Goal: Task Accomplishment & Management: Use online tool/utility

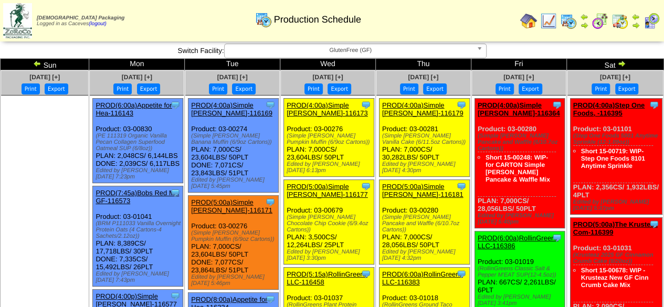
drag, startPoint x: 427, startPoint y: 144, endPoint x: 416, endPoint y: 142, distance: 11.1
click at [416, 142] on div "(Simple [PERSON_NAME] Vanilla Cake (6/11.5oz Cartons))" at bounding box center [425, 139] width 87 height 13
click at [425, 141] on div "(Simple [PERSON_NAME] Vanilla Cake (6/11.5oz Cartons))" at bounding box center [425, 139] width 87 height 13
drag, startPoint x: 425, startPoint y: 141, endPoint x: 379, endPoint y: 137, distance: 45.9
click at [382, 137] on div "(Simple [PERSON_NAME] Vanilla Cake (6/11.5oz Cartons))" at bounding box center [425, 139] width 87 height 13
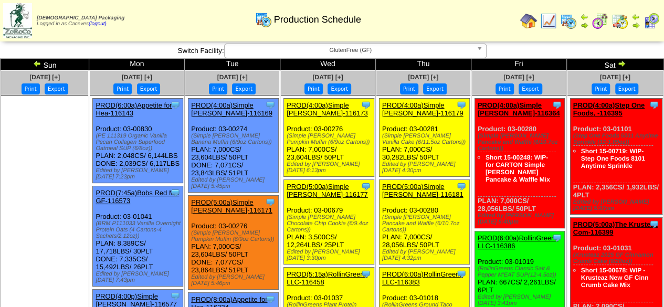
copy div "Simple [PERSON_NAME] Vanilla Cake (6/11.5oz Cartons)"
drag, startPoint x: 424, startPoint y: 221, endPoint x: 403, endPoint y: 211, distance: 23.5
click at [403, 214] on div "(Simple [PERSON_NAME] Pancake and Waffle (6/10.7oz Cartons))" at bounding box center [425, 223] width 87 height 19
drag, startPoint x: 425, startPoint y: 222, endPoint x: 381, endPoint y: 215, distance: 44.7
click at [382, 215] on div "(Simple [PERSON_NAME] Pancake and Waffle (6/10.7oz Cartons))" at bounding box center [425, 223] width 87 height 19
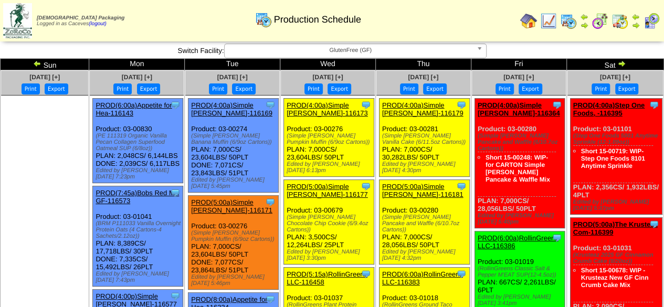
copy div "Simple [PERSON_NAME] Pancake and Waffle (6/10.7oz Cartons)"
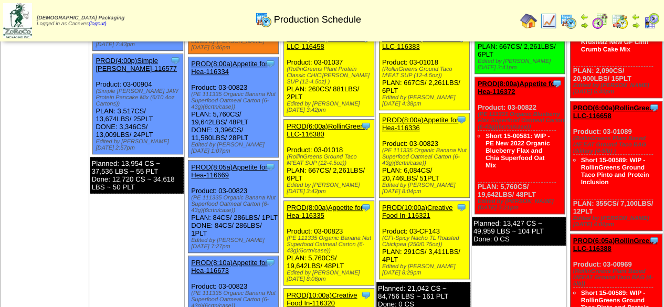
scroll to position [237, 0]
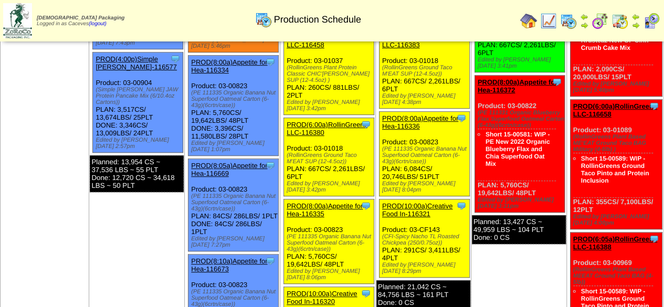
drag, startPoint x: 420, startPoint y: 141, endPoint x: 379, endPoint y: 129, distance: 43.2
click at [382, 146] on div "(PE 111335 Organic Banana Nut Superfood Oatmeal Carton (6-43g)(6crtn/case))" at bounding box center [425, 155] width 87 height 19
copy div "(PE 111335 Organic Banana Nut Superfood Oatmeal Carton (6-43g)(6crtn/case)"
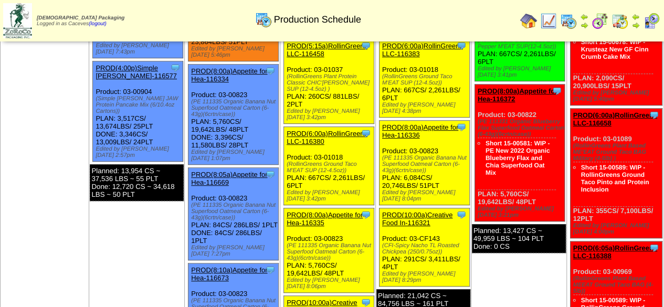
scroll to position [230, 0]
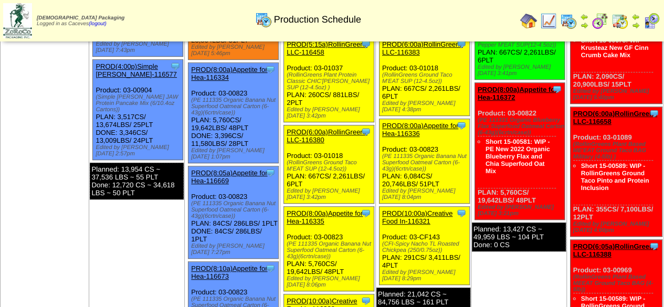
click at [406, 119] on div "Clone Item PROD(8:00a)Appetite for Hea-116336 Appetite for Healthy Living Sched…" at bounding box center [424, 161] width 90 height 85
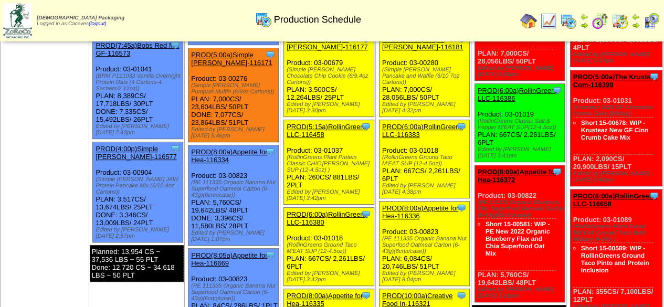
scroll to position [140, 0]
